Goal: Find specific page/section: Find specific page/section

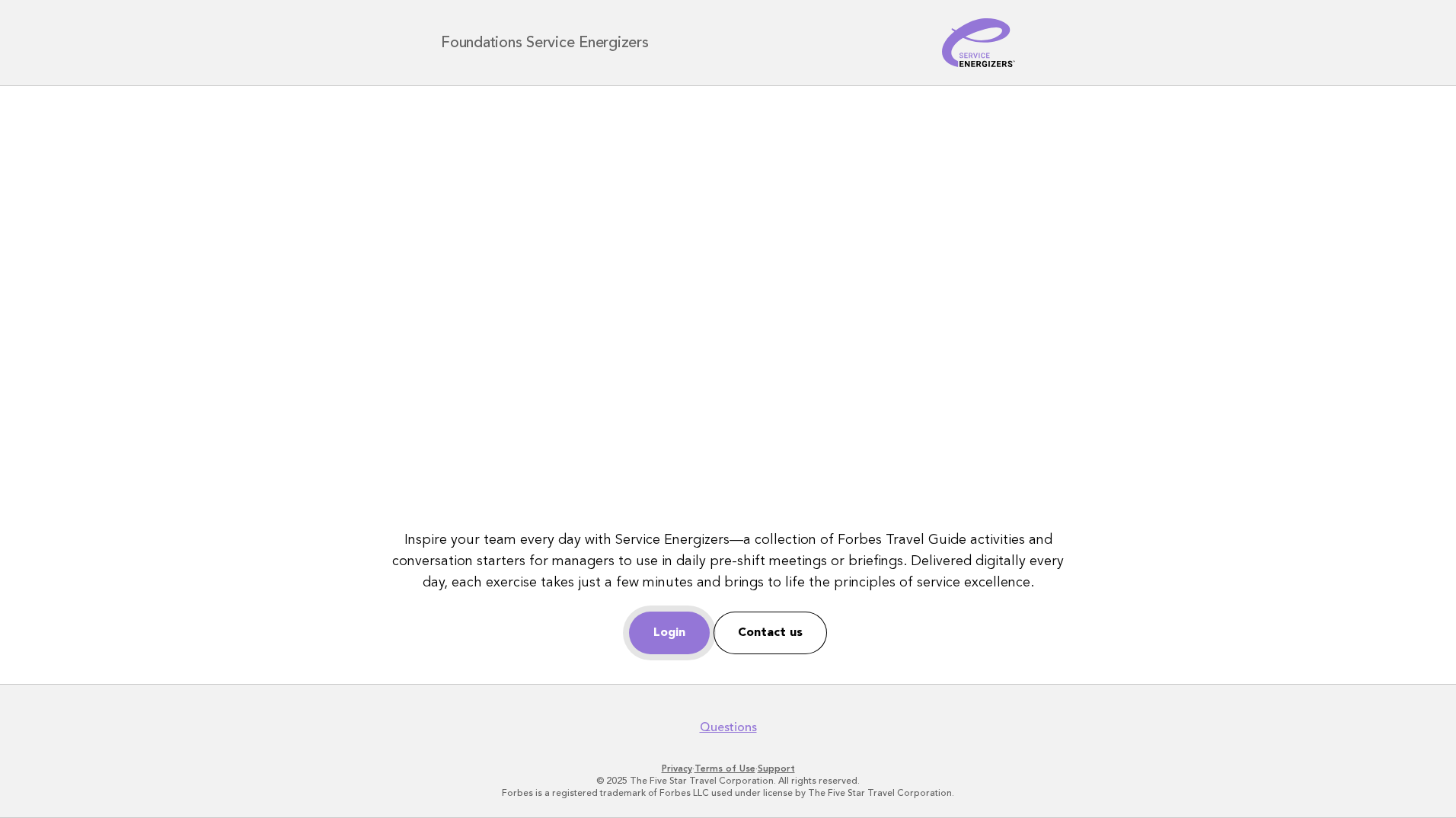
click at [687, 629] on link "Login" at bounding box center [669, 633] width 80 height 43
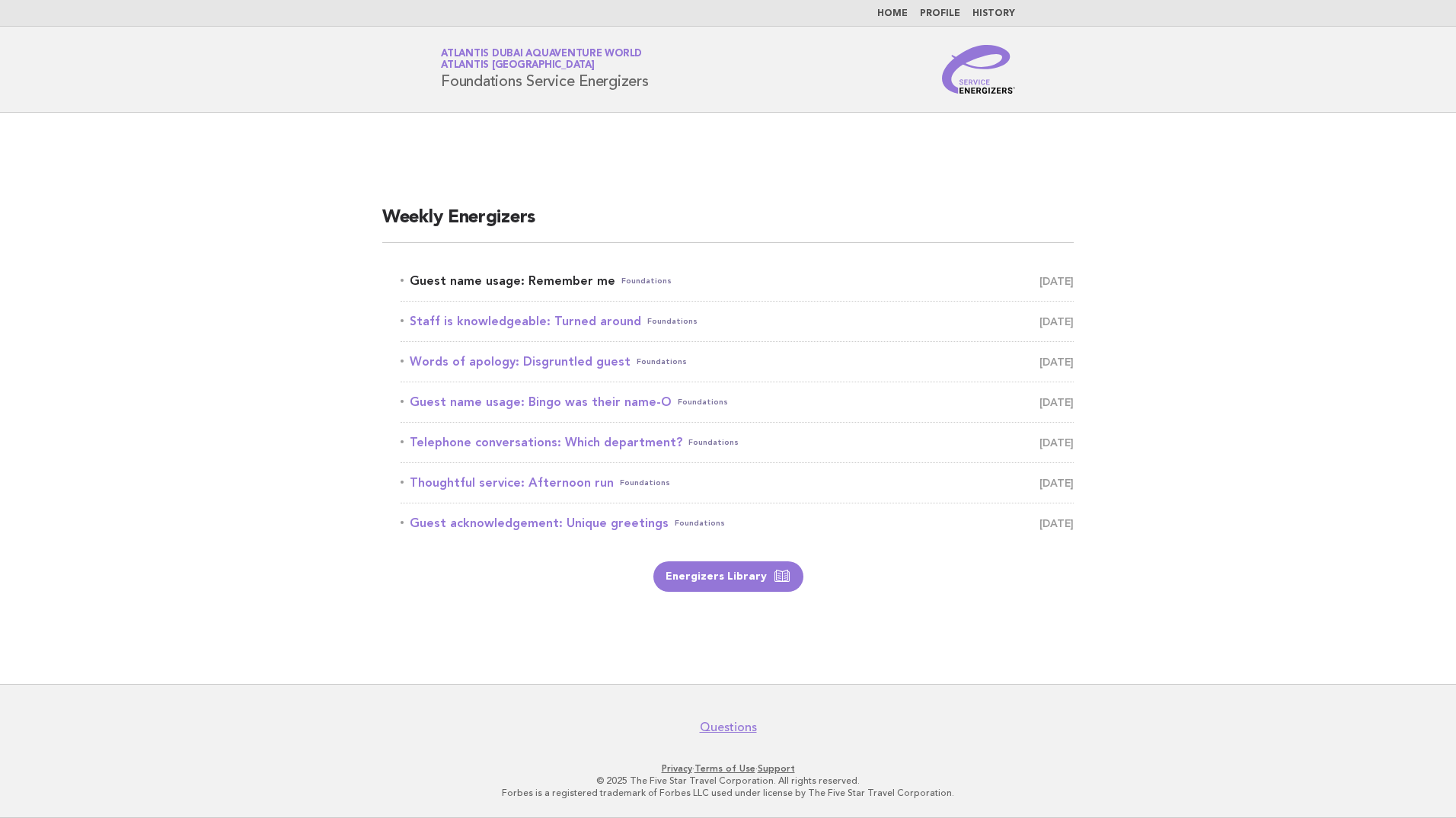
click at [535, 282] on link "Guest name usage: Remember me Foundations [DATE]" at bounding box center [738, 281] width 674 height 21
